Goal: Task Accomplishment & Management: Use online tool/utility

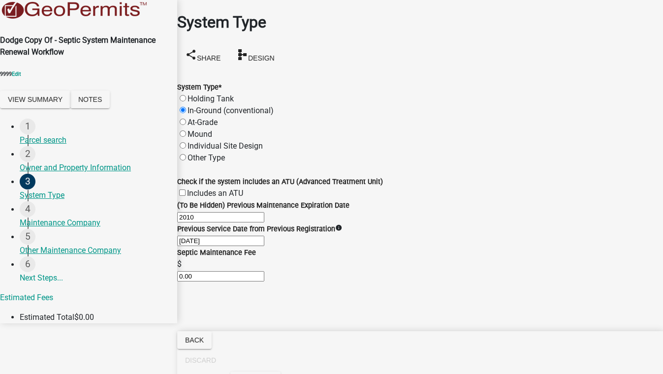
scroll to position [75, 0]
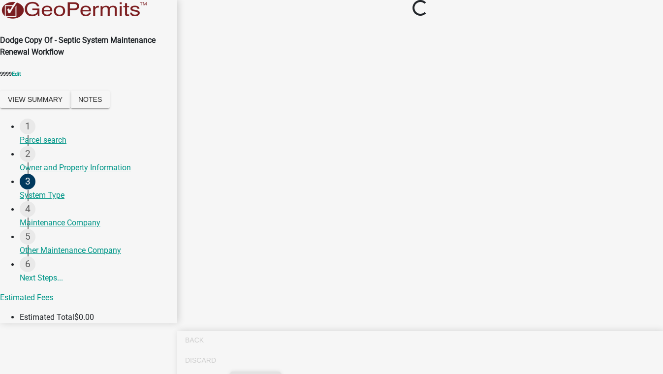
click at [280, 371] on button "Exit Test" at bounding box center [255, 380] width 50 height 18
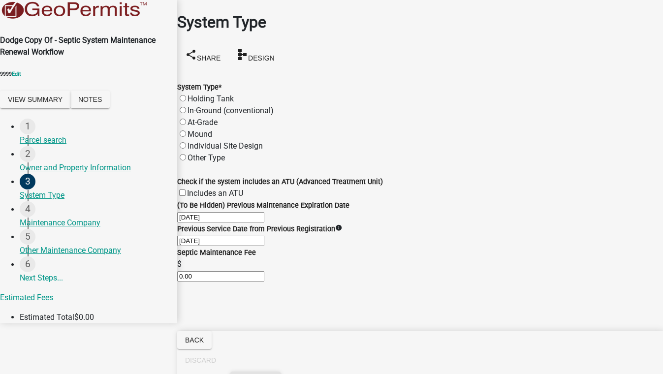
click at [273, 373] on span "Exit Test" at bounding box center [255, 380] width 34 height 8
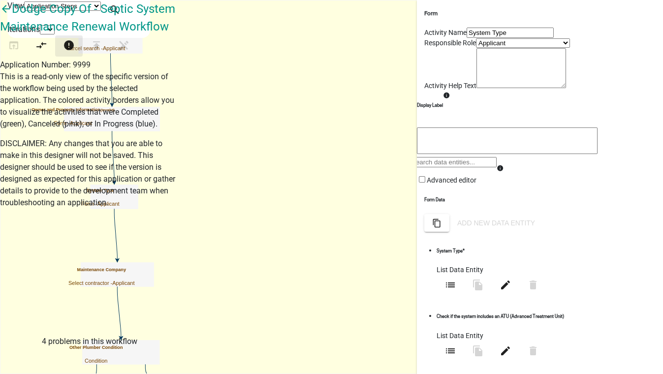
click at [75, 53] on icon "error" at bounding box center [69, 46] width 12 height 14
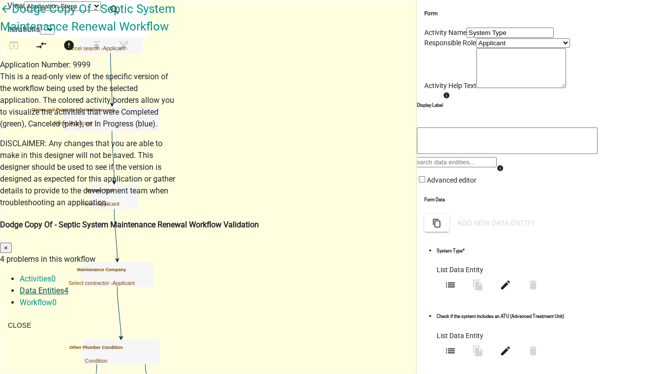
click at [68, 286] on link "Data Entities 4" at bounding box center [44, 290] width 49 height 9
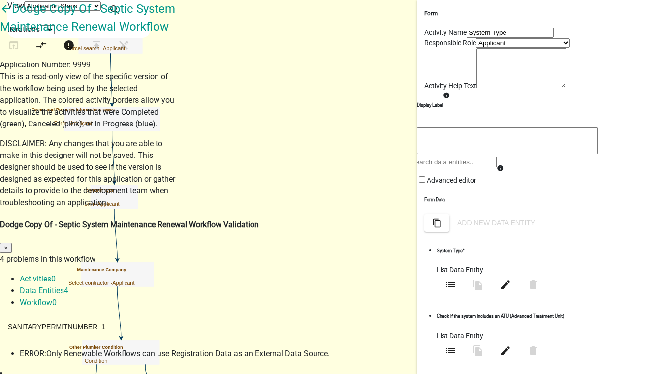
click at [8, 244] on span "×" at bounding box center [6, 247] width 4 height 7
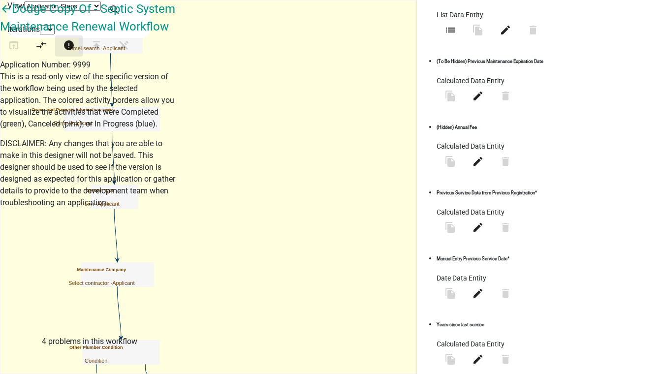
scroll to position [402, 0]
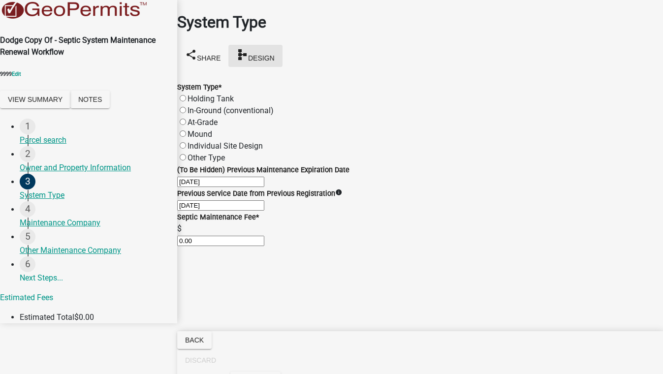
click at [275, 54] on span "Design" at bounding box center [261, 58] width 27 height 8
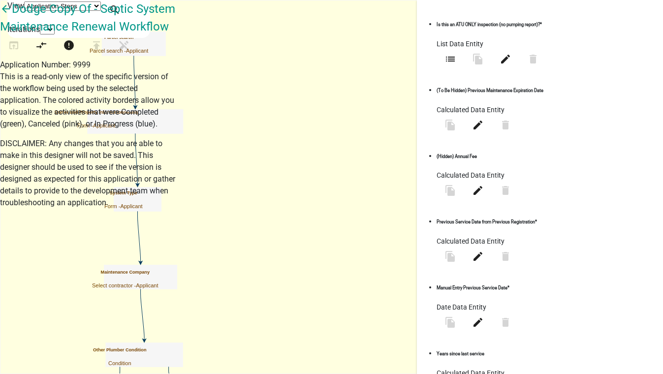
scroll to position [415, 0]
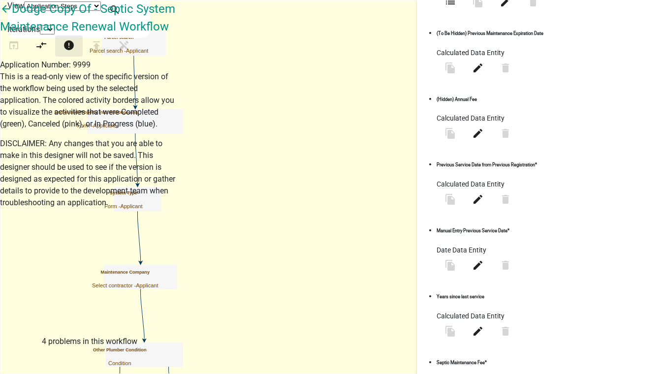
click at [75, 53] on icon "error" at bounding box center [69, 46] width 12 height 14
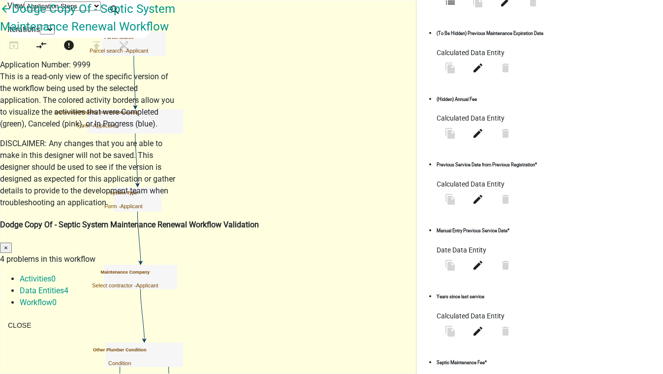
click at [8, 244] on span "×" at bounding box center [6, 247] width 4 height 7
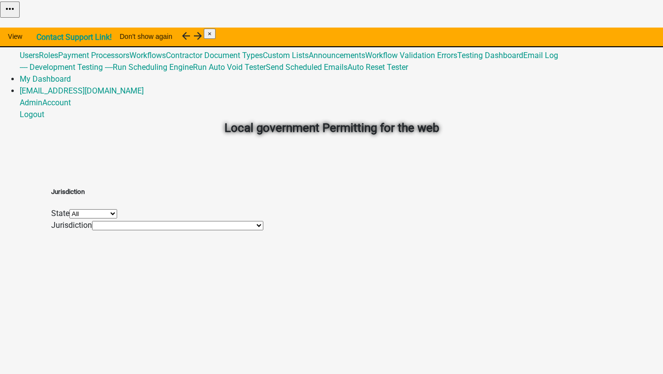
click at [42, 27] on link "Admin" at bounding box center [31, 31] width 23 height 9
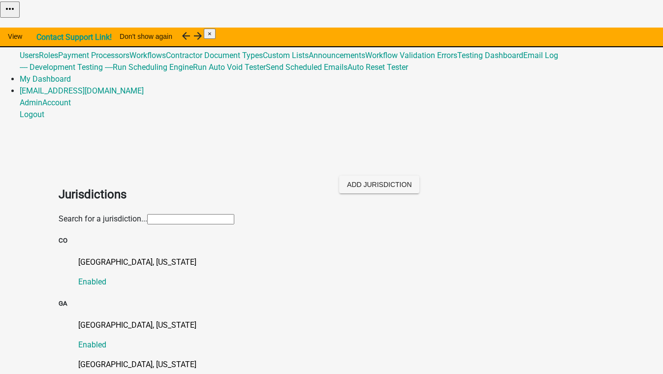
click at [147, 214] on input "text" at bounding box center [190, 219] width 87 height 10
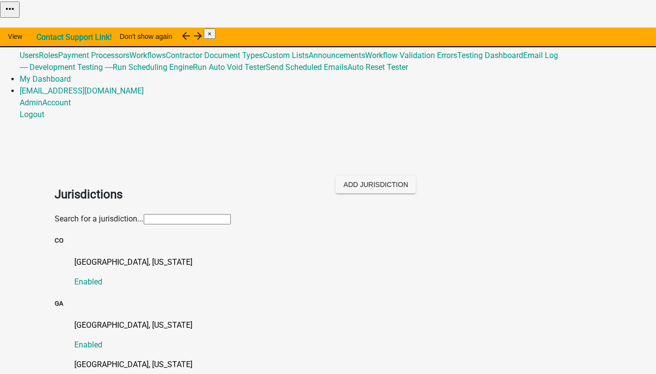
type input "[PERSON_NAME]"
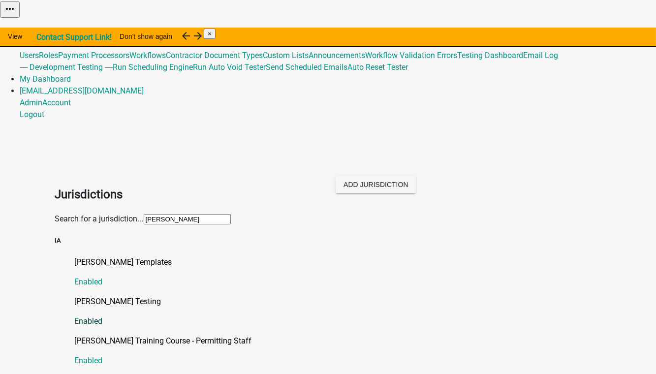
click at [92, 296] on p "[PERSON_NAME] Testing" at bounding box center [338, 302] width 526 height 12
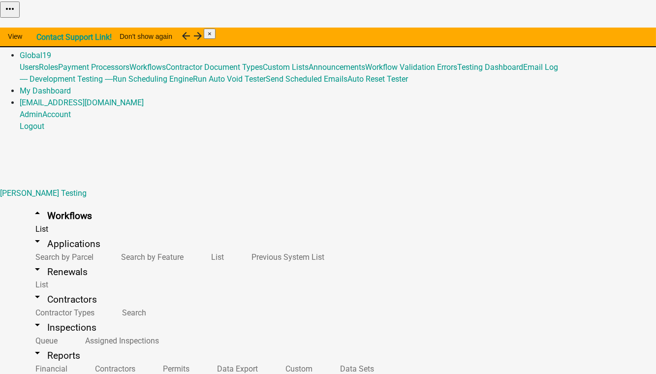
scroll to position [1610, 0]
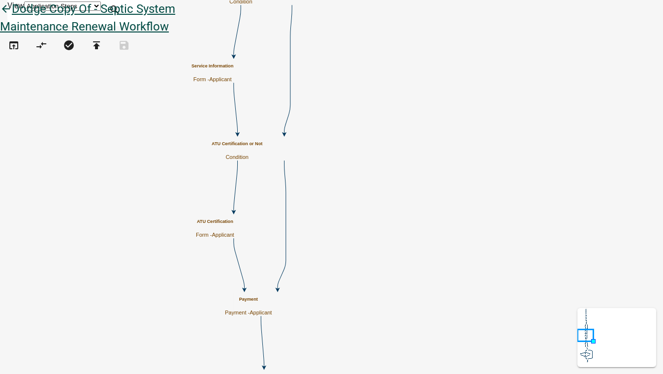
click at [12, 17] on icon "arrow_back" at bounding box center [6, 10] width 12 height 14
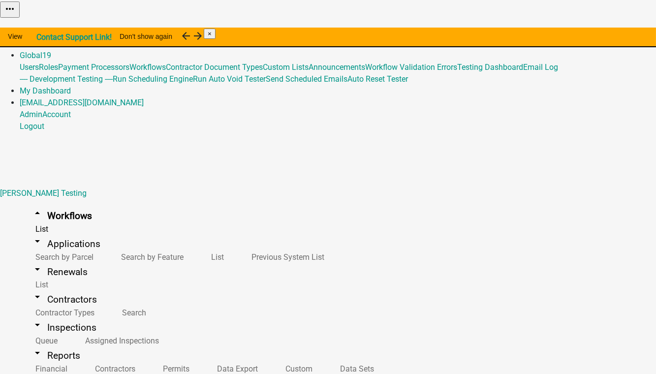
scroll to position [1724, 0]
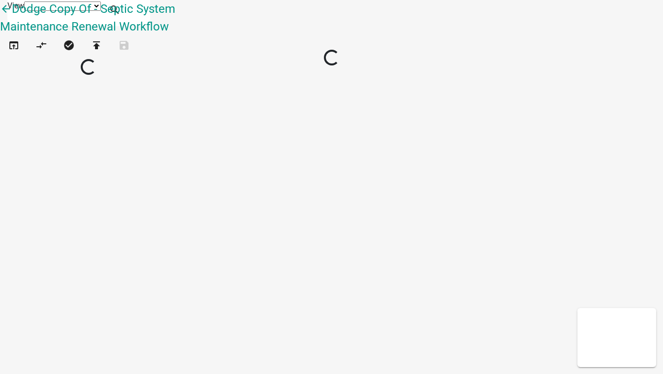
select select "1"
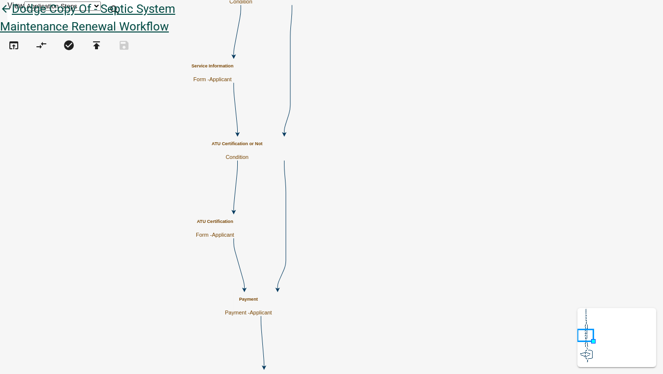
click at [12, 17] on icon "arrow_back" at bounding box center [6, 10] width 12 height 14
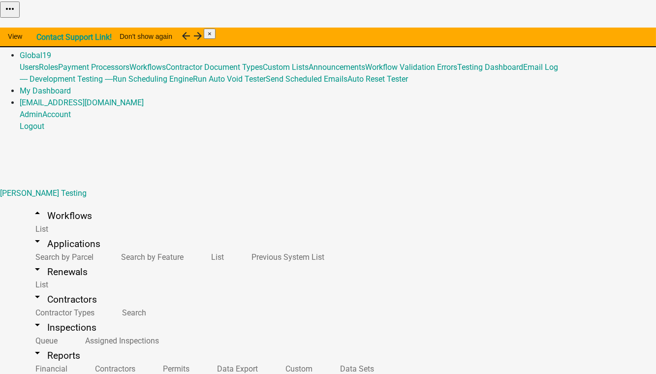
click at [42, 39] on link "Admin" at bounding box center [31, 43] width 23 height 9
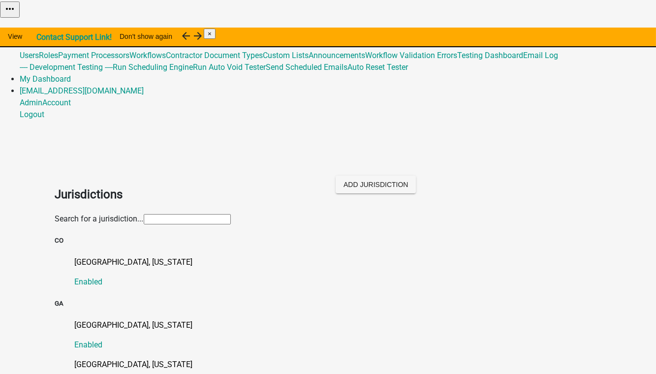
click at [144, 214] on input "text" at bounding box center [187, 219] width 87 height 10
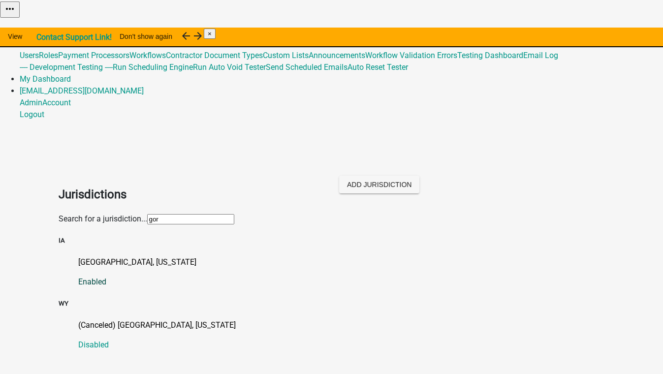
type input "[PERSON_NAME]"
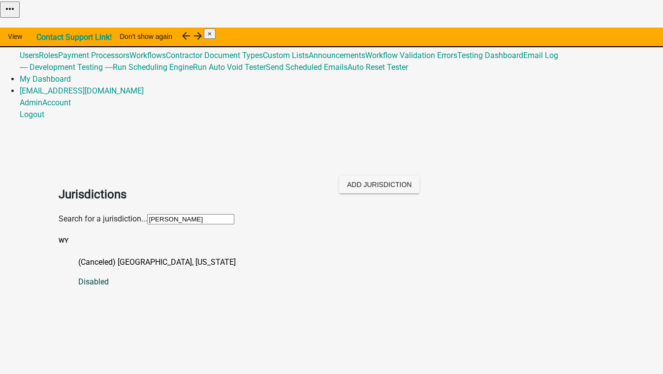
click at [113, 256] on p "(Canceled) [GEOGRAPHIC_DATA], [US_STATE]" at bounding box center [341, 262] width 526 height 12
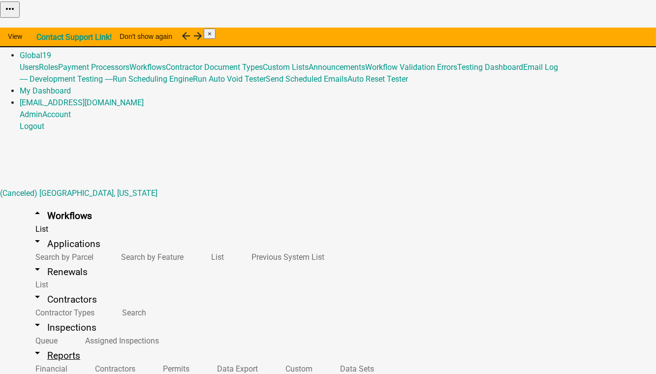
click at [41, 344] on link "arrow_drop_down Reports" at bounding box center [56, 355] width 72 height 23
click at [324, 358] on link "Data Sets" at bounding box center [355, 368] width 62 height 21
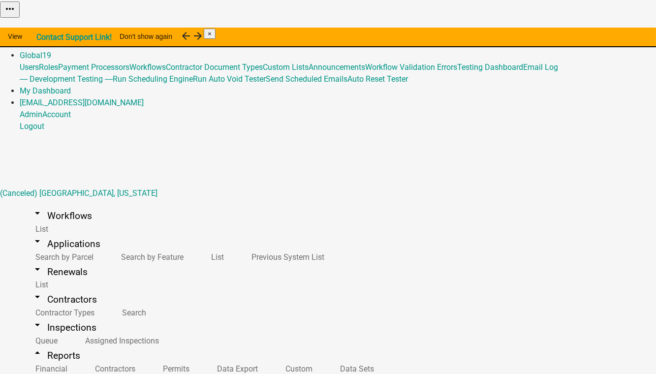
select select "creationDate"
select select "4384d211-1eb7-448b-8b85-56d94df584a8"
select select "Permit Number"
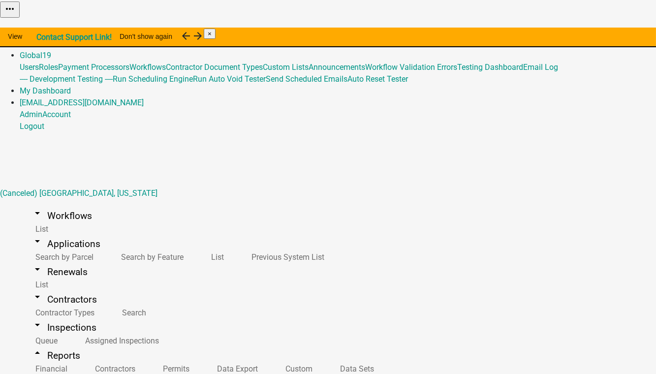
select select "2"
select select "6f0437ff-34a1-4fe6-9a8b-cc25c125b4c7"
select select "d1eb6cce-93ac-49c5-a529-c1faa20b1fc6"
select select "a6cd4057-a015-4a79-92ab-58182be752ed"
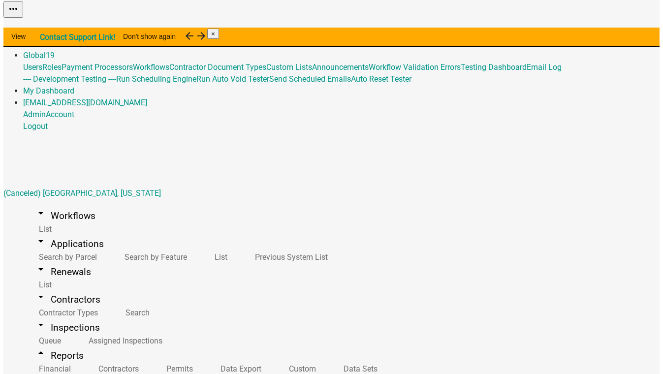
scroll to position [0, 136]
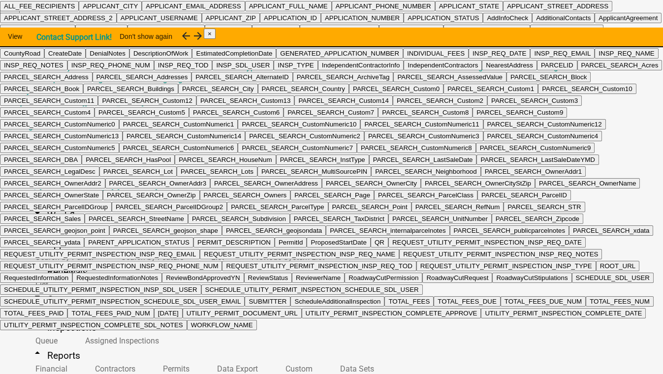
scroll to position [2326, 0]
click at [261, 175] on ngb-highlight "PARCEL_SEARCH_MultiSourcePIN" at bounding box center [314, 171] width 106 height 7
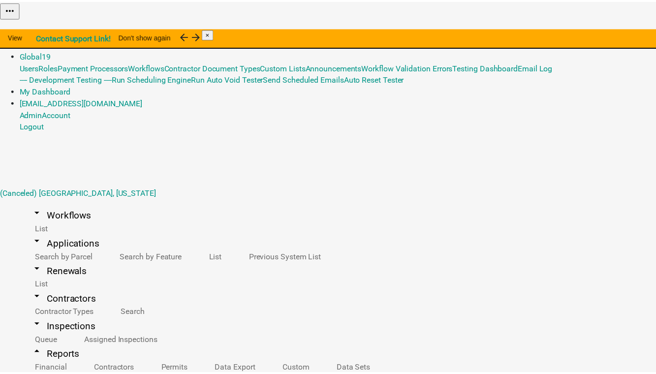
scroll to position [0, 0]
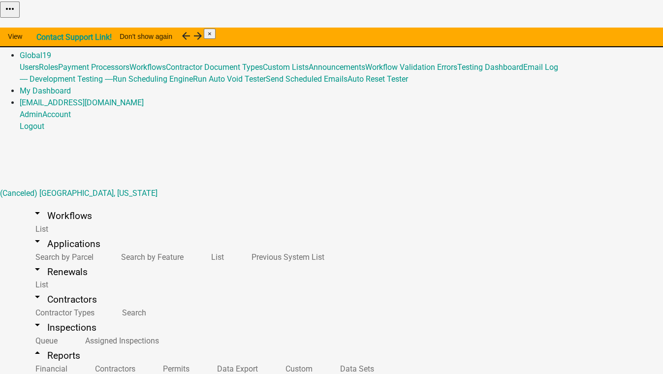
select select "6f0437ff-34a1-4fe6-9a8b-cc25c125b4c7"
select select "d1eb6cce-93ac-49c5-a529-c1faa20b1fc6"
select select "a6cd4057-a015-4a79-92ab-58182be752ed"
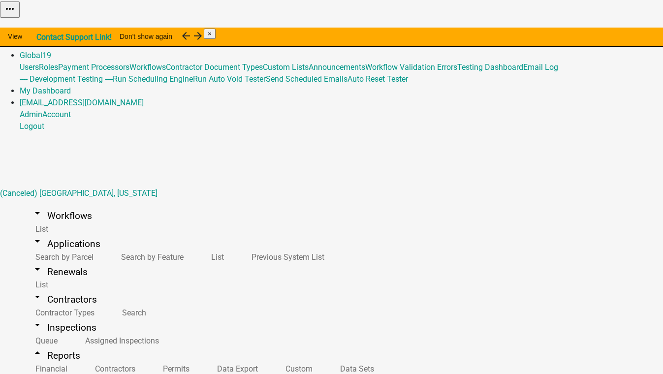
select select "6f0437ff-34a1-4fe6-9a8b-cc25c125b4c7"
select select "d1eb6cce-93ac-49c5-a529-c1faa20b1fc6"
select select "a6cd4057-a015-4a79-92ab-58182be752ed"
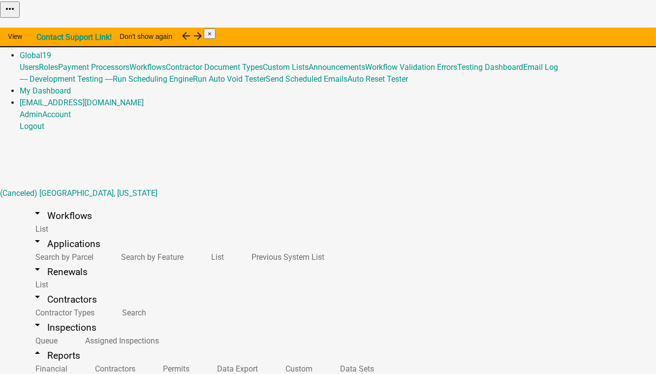
drag, startPoint x: 302, startPoint y: 308, endPoint x: 188, endPoint y: 301, distance: 114.4
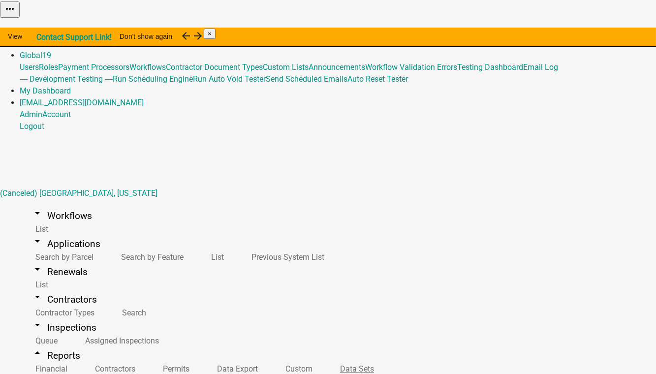
click at [324, 358] on link "Data Sets" at bounding box center [355, 368] width 62 height 21
select select "datePaid"
select select "51045c6a-3750-4feb-85a4-66a6a9752186"
select select
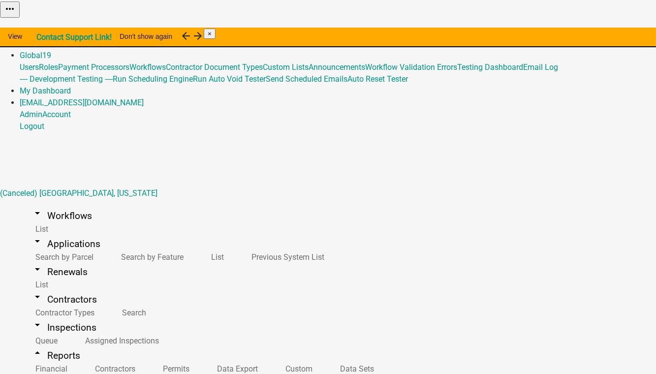
select select "d1eb6cce-93ac-49c5-a529-c1faa20b1fc6"
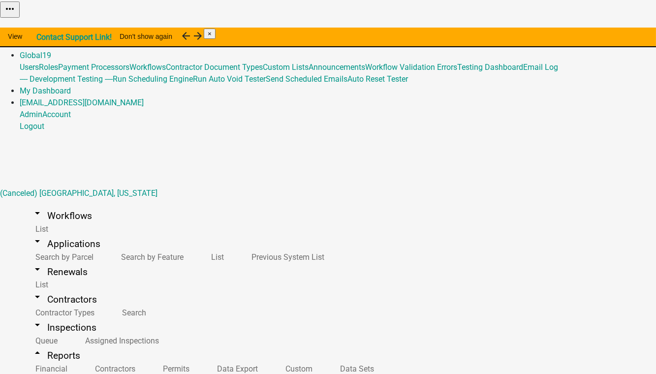
scroll to position [228, 0]
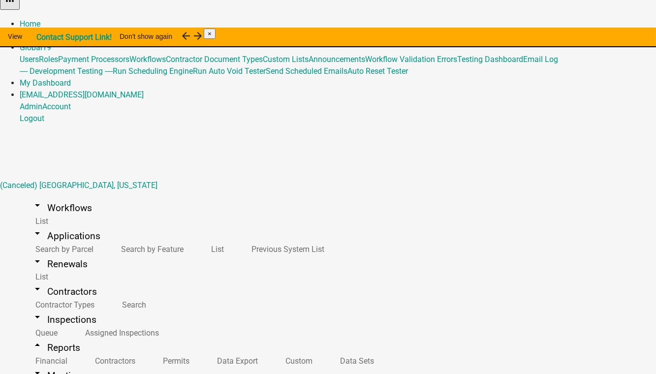
scroll to position [12, 0]
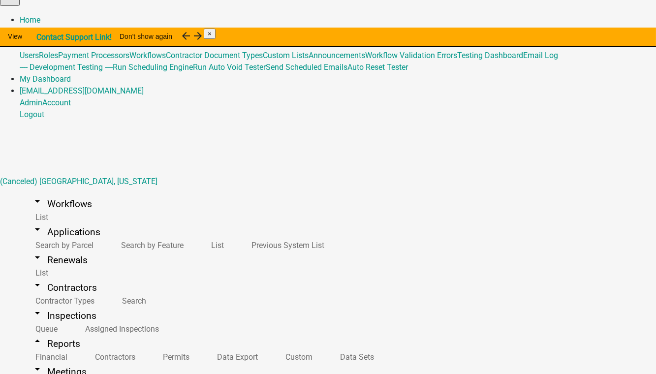
click at [324, 346] on link "Data Sets" at bounding box center [355, 356] width 62 height 21
select select "businessLicense"
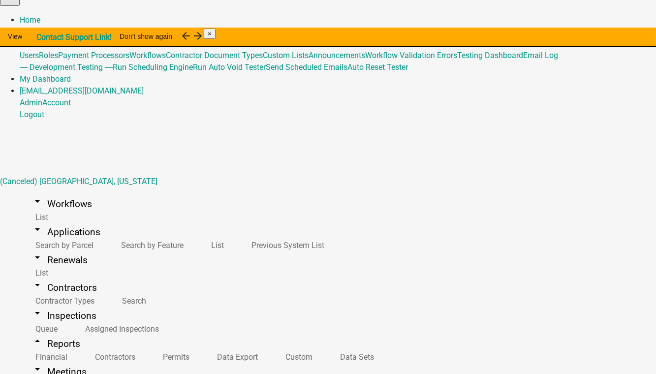
select select "51045c6a-3750-4feb-85a4-66a6a9752186"
click at [324, 346] on link "Data Sets" at bounding box center [355, 356] width 62 height 21
click at [40, 15] on link "Home" at bounding box center [30, 19] width 21 height 9
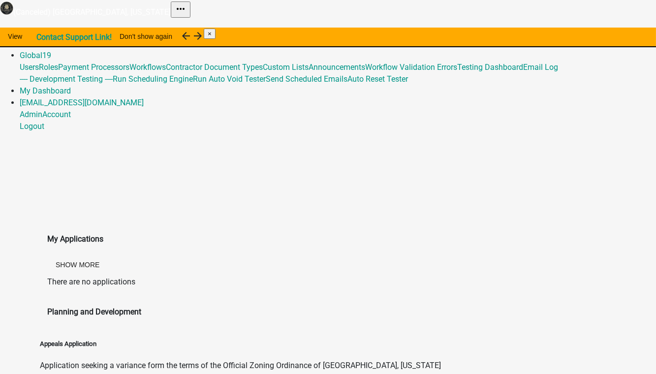
click at [42, 39] on link "Admin" at bounding box center [31, 43] width 23 height 9
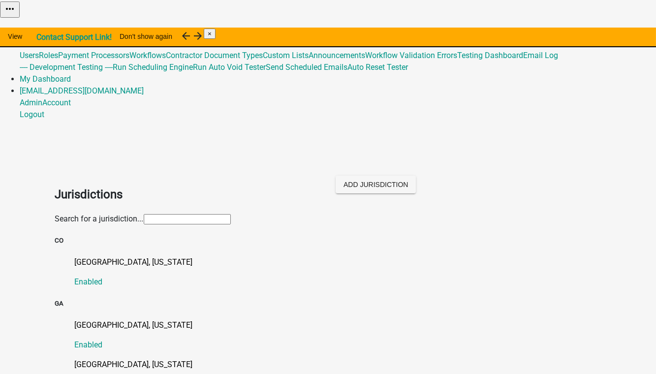
click at [144, 214] on input "text" at bounding box center [187, 219] width 87 height 10
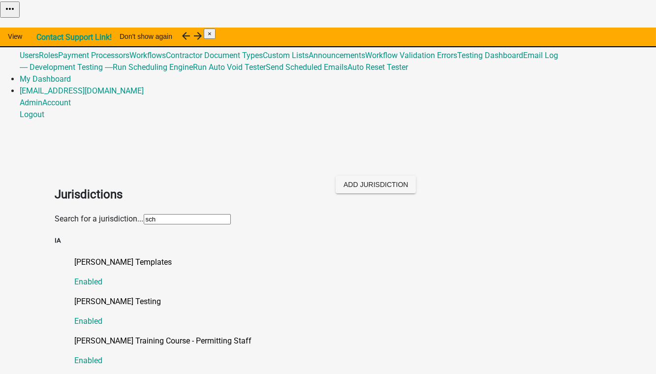
type input "[PERSON_NAME]"
click at [76, 296] on p "[PERSON_NAME] Testing" at bounding box center [338, 302] width 526 height 12
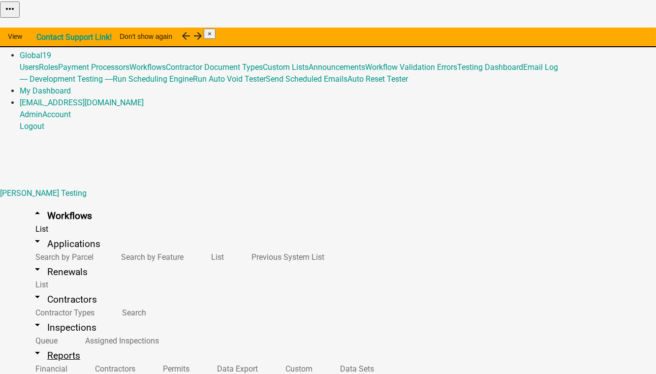
click at [31, 347] on icon "arrow_drop_down" at bounding box center [37, 353] width 12 height 12
click at [324, 358] on link "Data Sets" at bounding box center [355, 368] width 62 height 21
select select "PermitId"
select select "0b2aebd2-45a6-42b0-aceb-8d000f65106d"
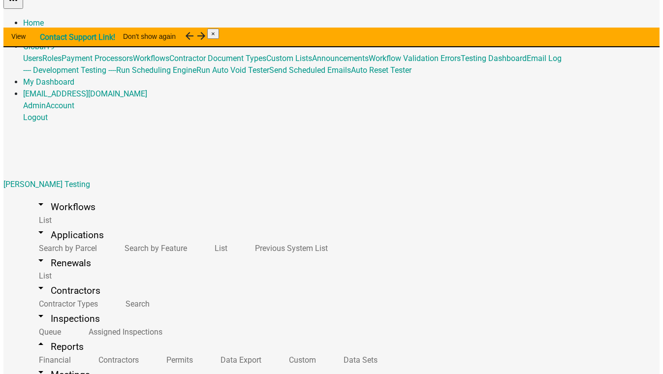
scroll to position [12, 0]
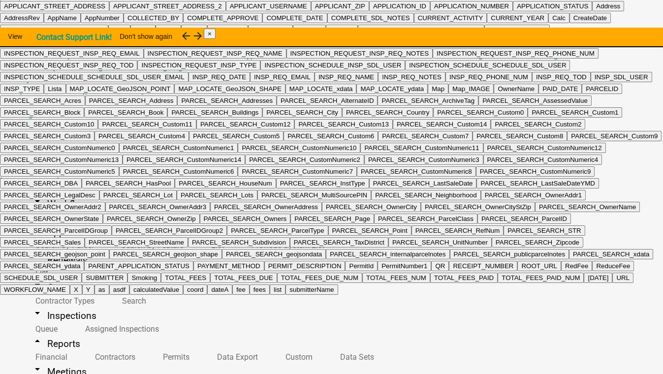
scroll to position [3757, 0]
click at [200, 273] on button "TOTAL_FEES" at bounding box center [185, 278] width 49 height 10
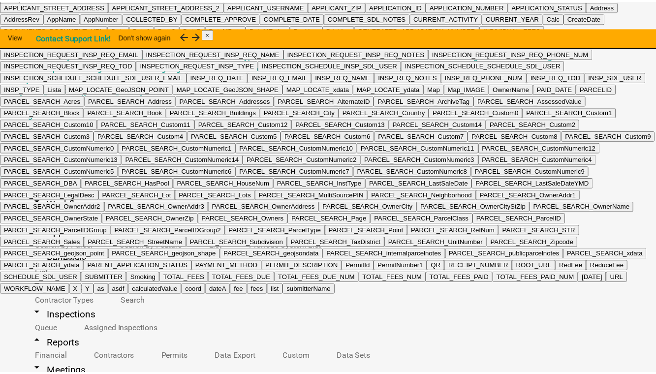
scroll to position [0, 0]
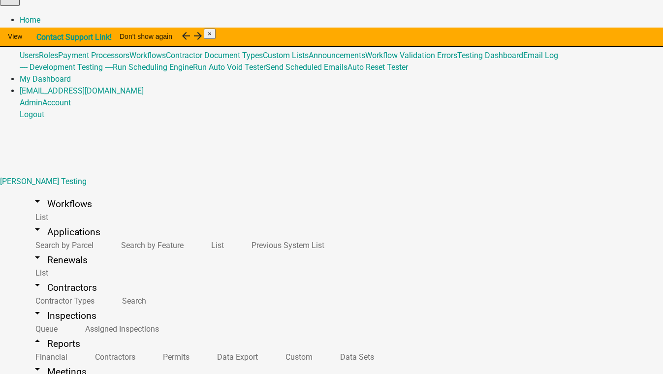
select select "0b2aebd2-45a6-42b0-aceb-8d000f65106d"
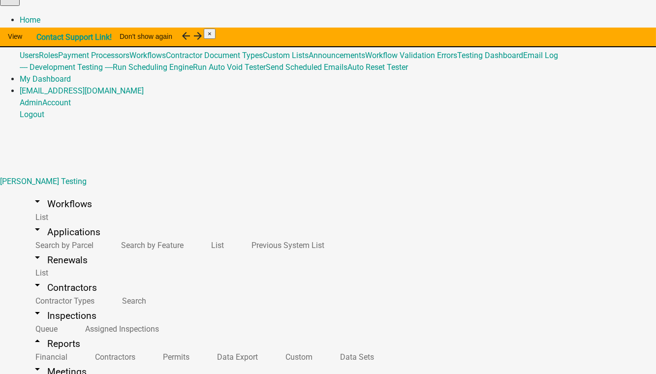
click at [324, 346] on link "Data Sets" at bounding box center [355, 356] width 62 height 21
click at [42, 27] on link "Admin" at bounding box center [31, 31] width 23 height 9
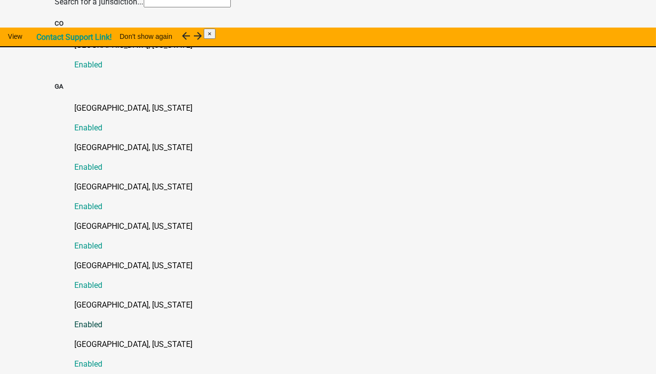
scroll to position [268, 0]
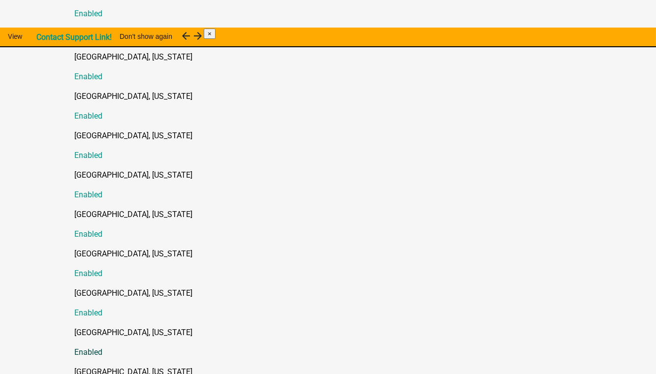
click at [96, 327] on p "[GEOGRAPHIC_DATA], [US_STATE]" at bounding box center [338, 333] width 526 height 12
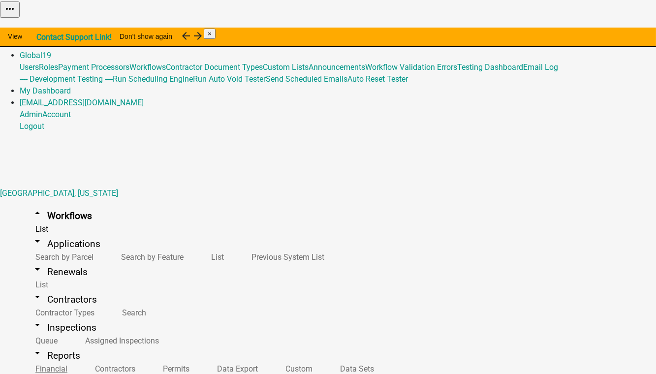
click at [55, 344] on link "arrow_drop_down Reports" at bounding box center [56, 355] width 72 height 23
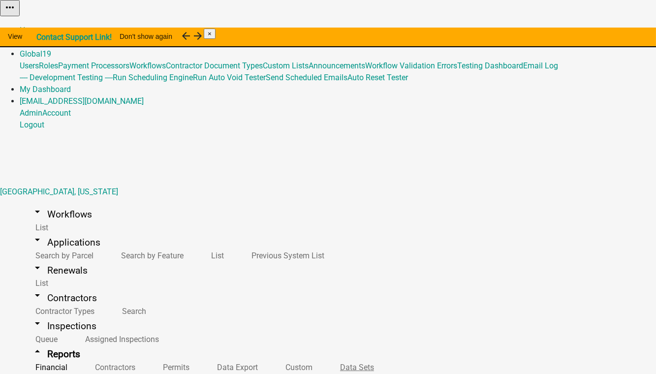
scroll to position [44, 0]
click at [324, 357] on link "Data Sets" at bounding box center [355, 367] width 62 height 21
select select "APPLICATION_NUMBER"
select select "adc8af03-835c-40b0-b9e3-edce778e3592"
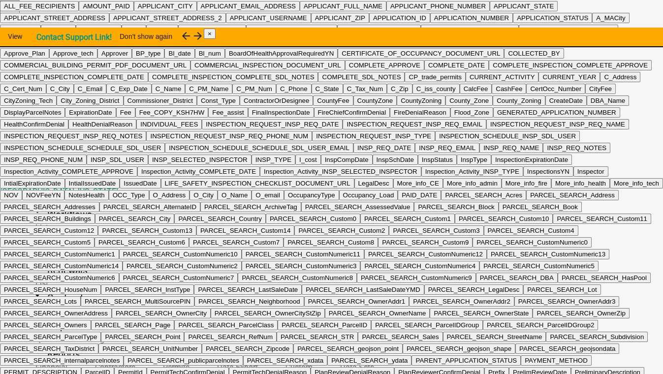
type input "work"
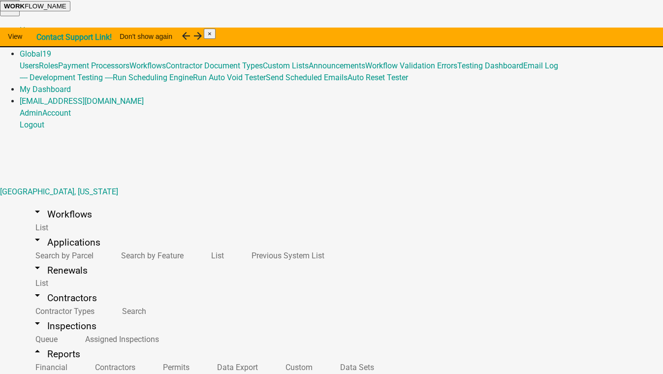
click at [66, 10] on ngb-highlight "WORK FLOW_NAME" at bounding box center [35, 5] width 62 height 7
select select "adc8af03-835c-40b0-b9e3-edce778e3592"
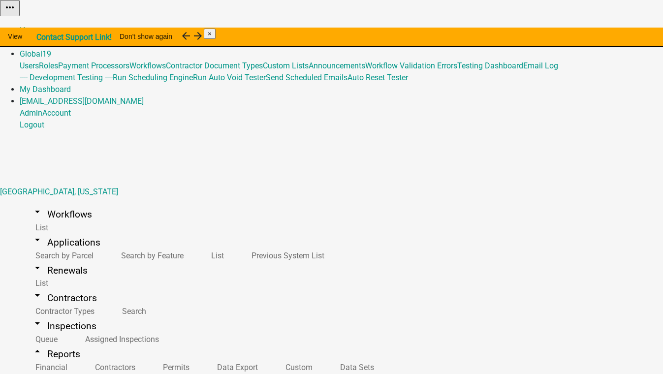
select select "adc8af03-835c-40b0-b9e3-edce778e3592"
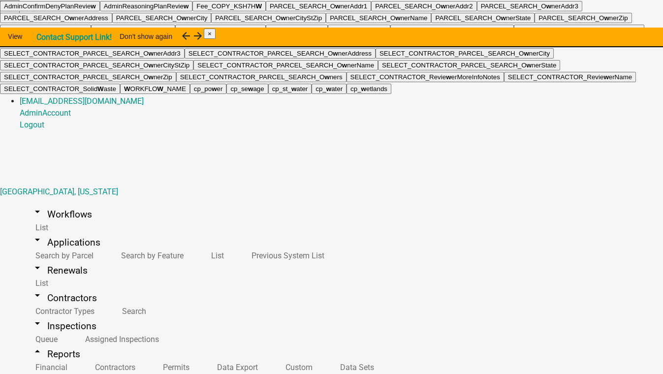
type input "wo"
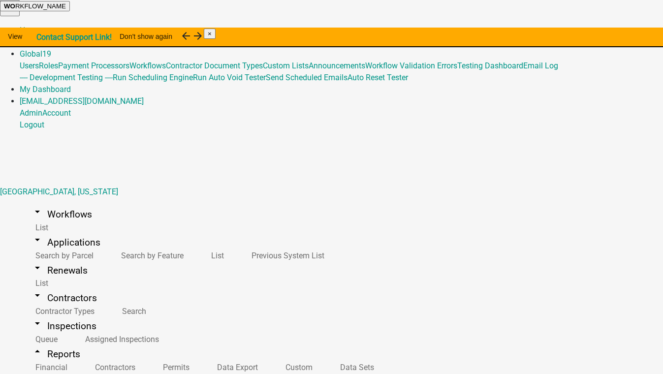
click at [66, 10] on ngb-highlight "WO RKFLOW_NAME" at bounding box center [35, 5] width 62 height 7
select select "adc8af03-835c-40b0-b9e3-edce778e3592"
